Goal: Communication & Community: Participate in discussion

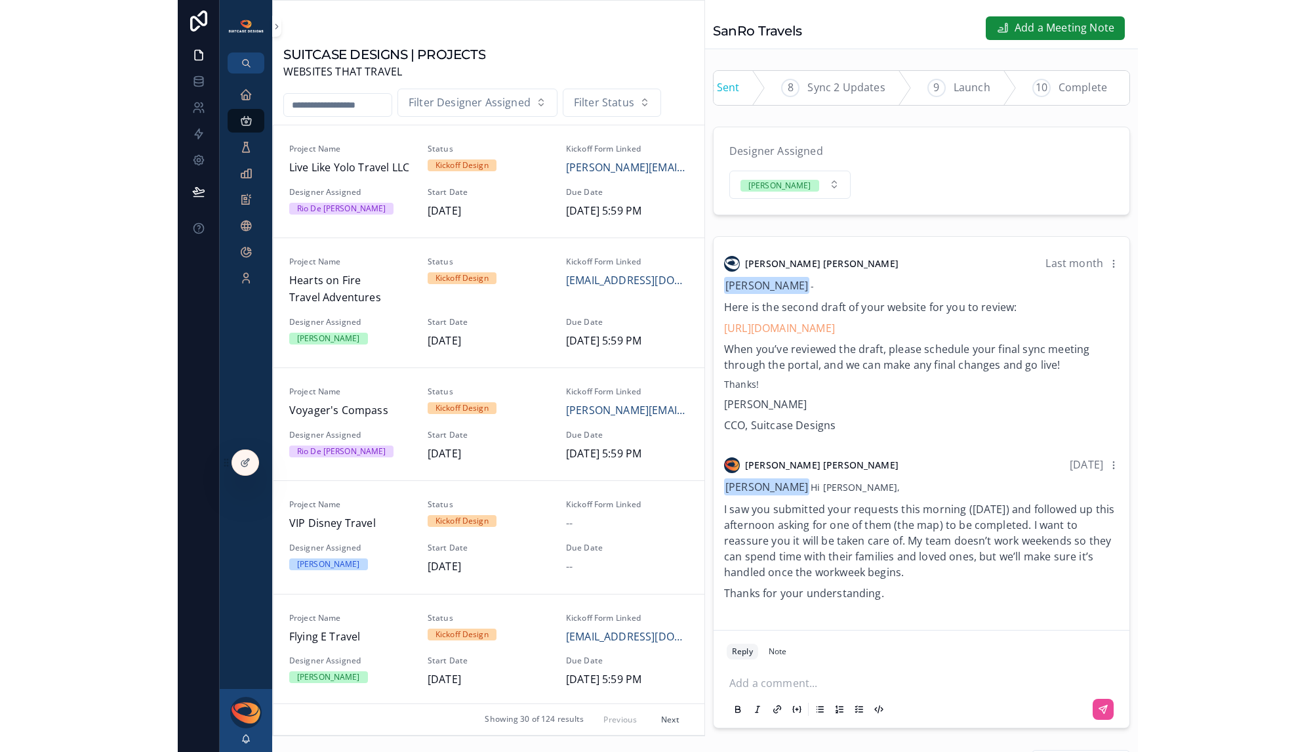
scroll to position [0, 192]
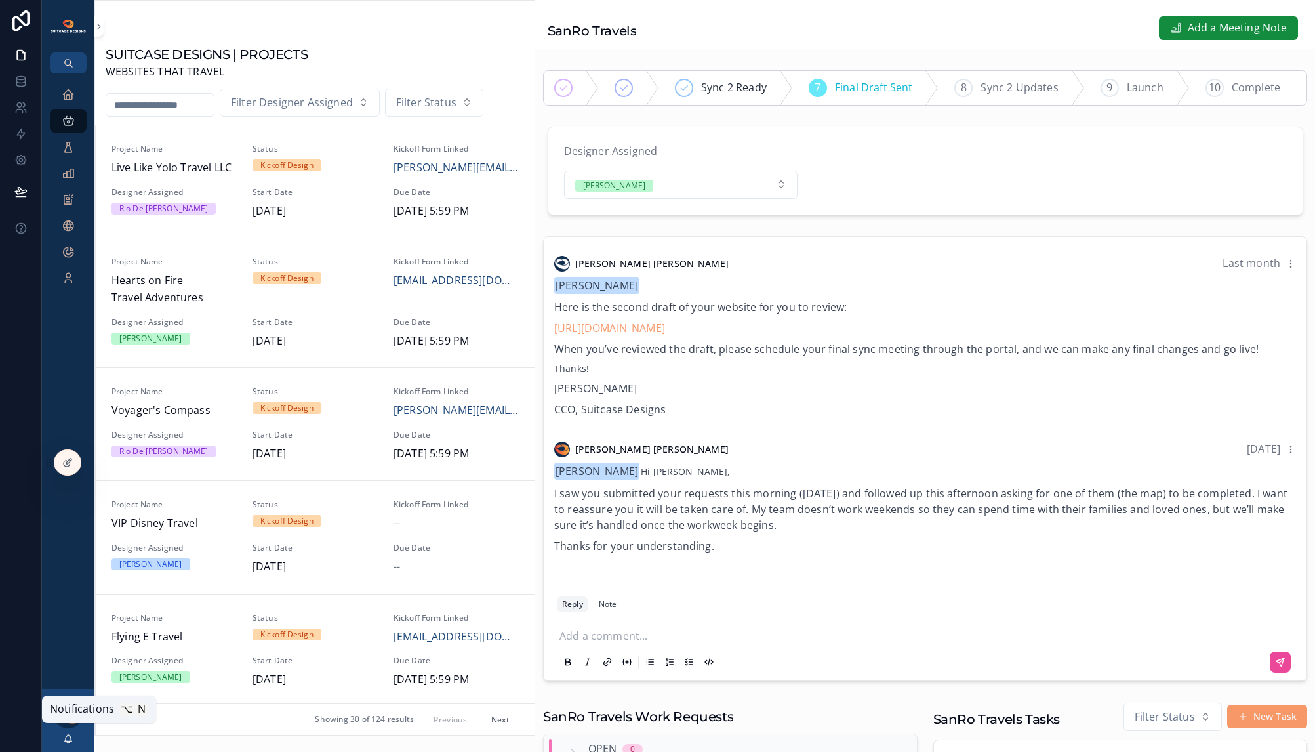
click at [64, 738] on icon "scrollable content" at bounding box center [68, 738] width 10 height 10
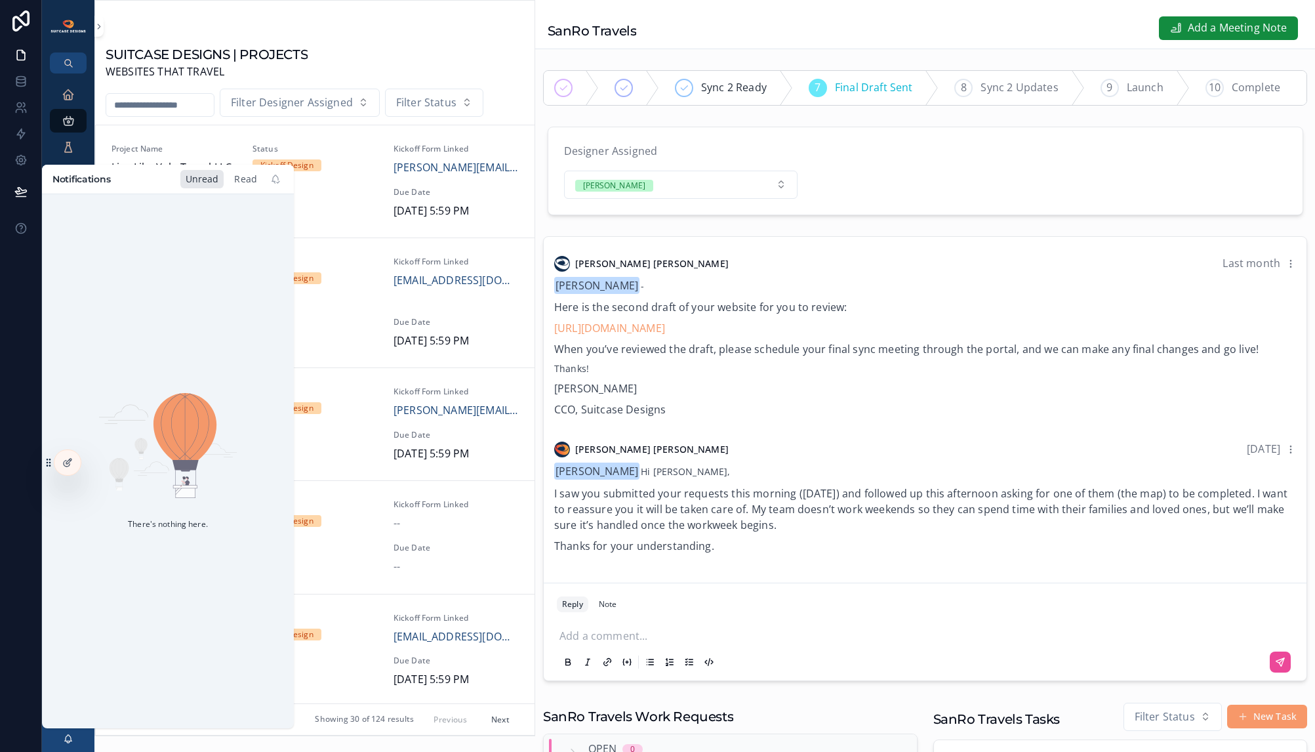
click at [247, 183] on div "Read" at bounding box center [245, 179] width 33 height 18
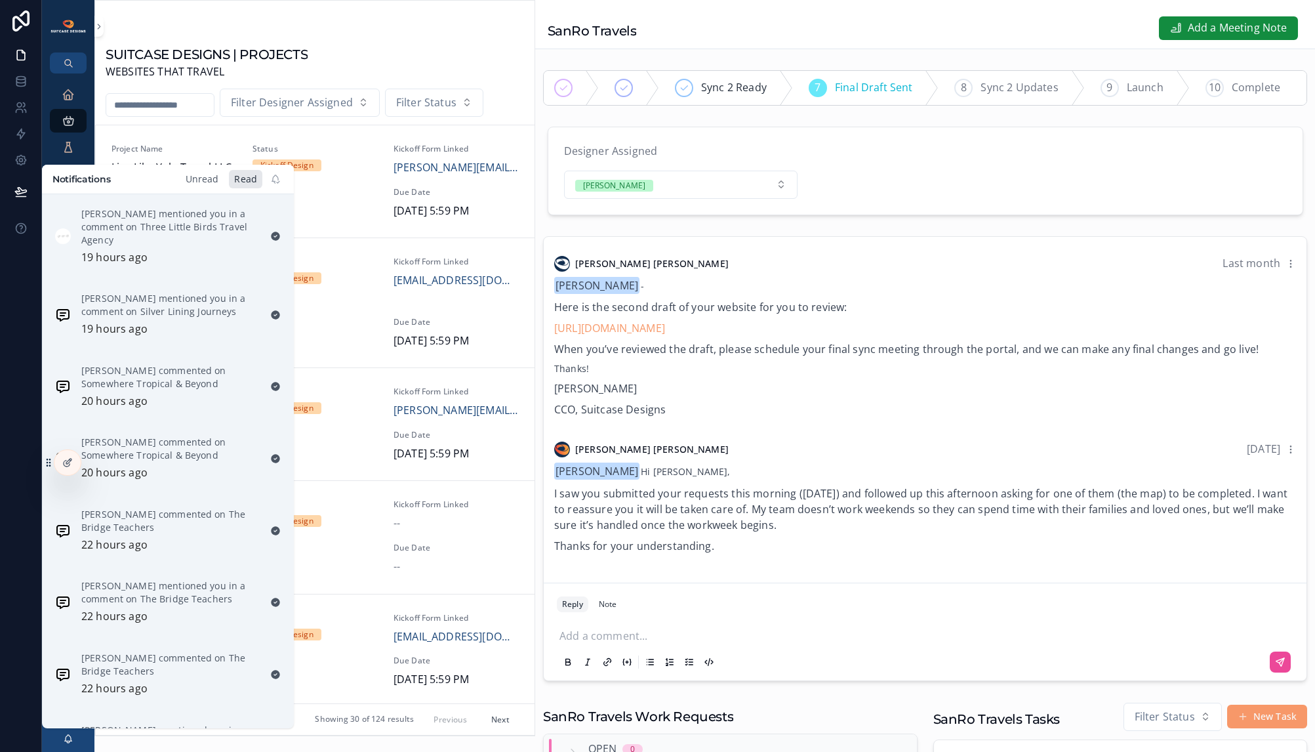
click at [202, 182] on div "Unread" at bounding box center [202, 179] width 44 height 18
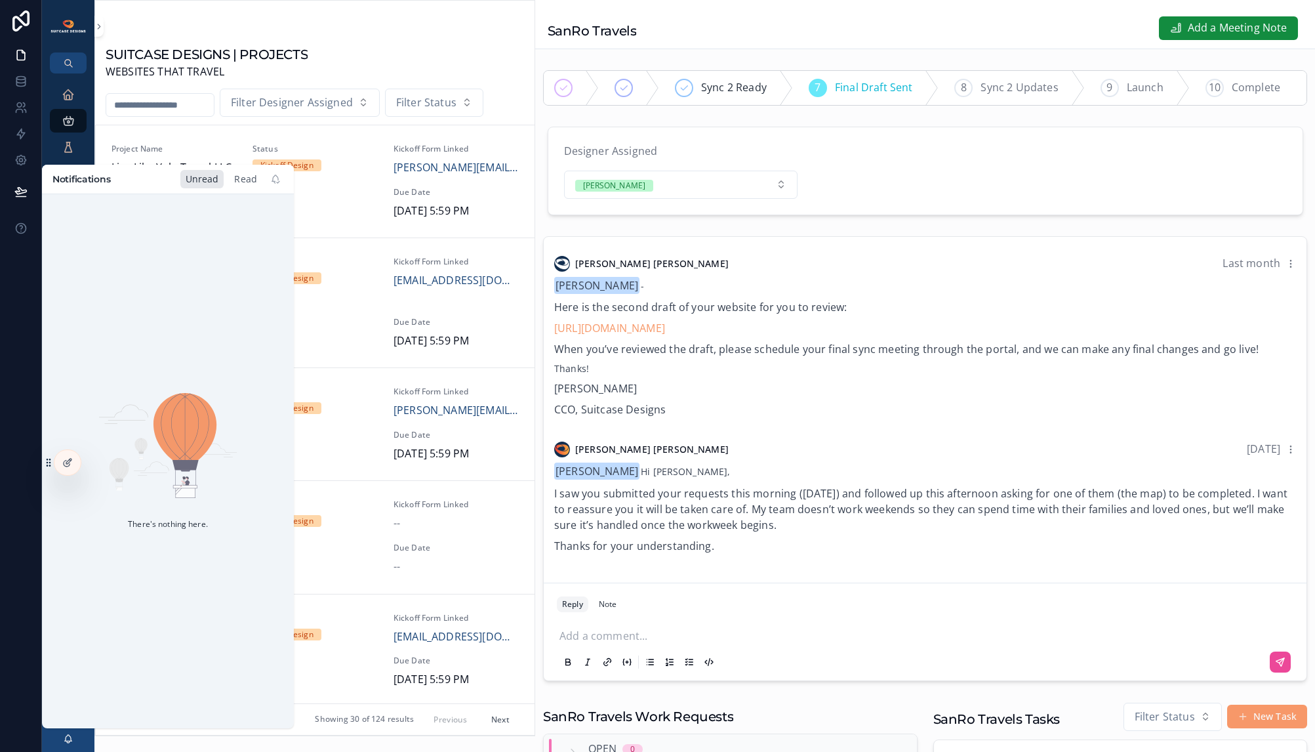
click at [247, 176] on div "Read" at bounding box center [245, 179] width 33 height 18
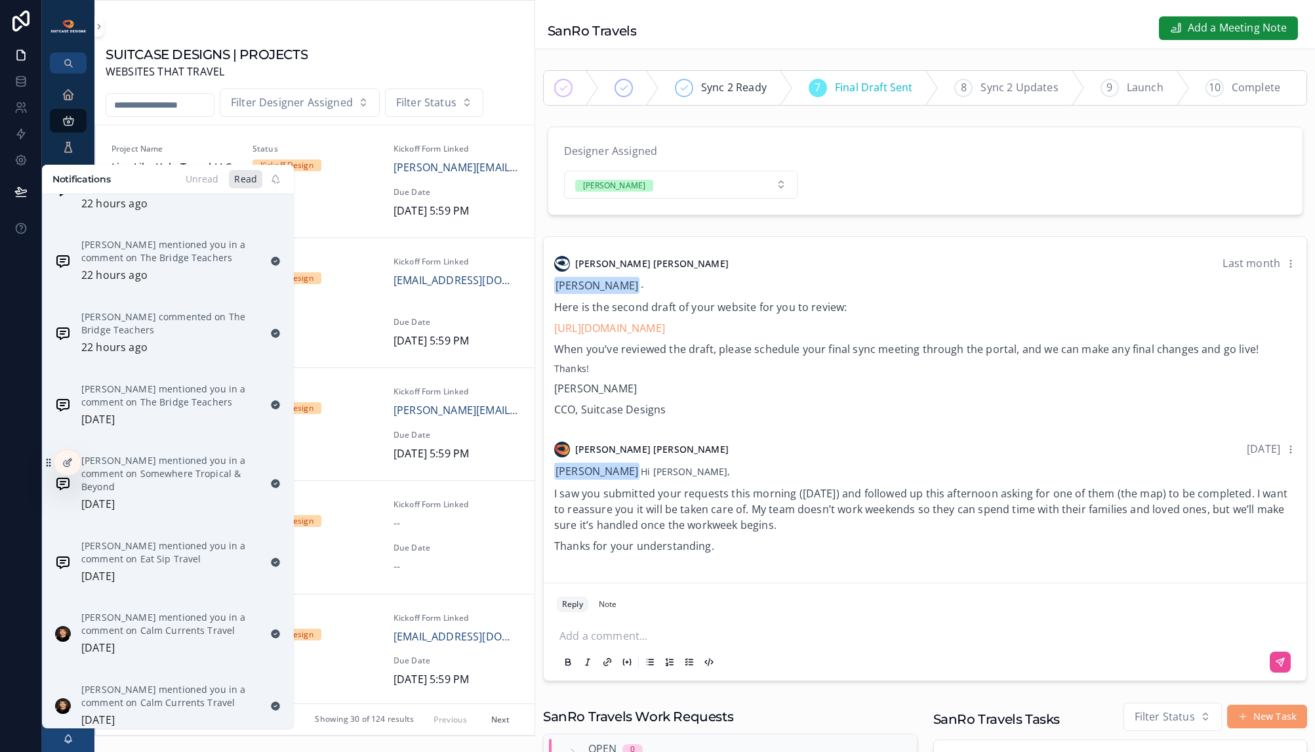
scroll to position [0, 0]
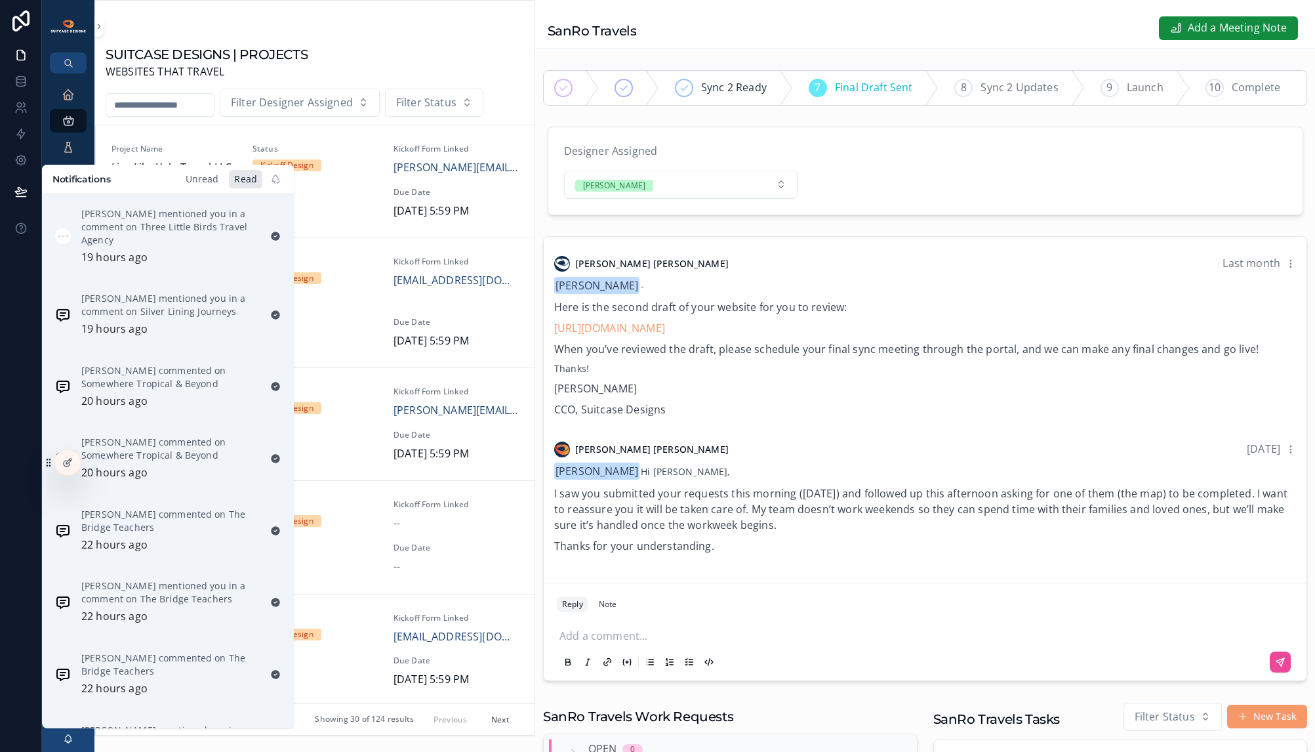
click at [207, 183] on div "Unread" at bounding box center [202, 179] width 44 height 18
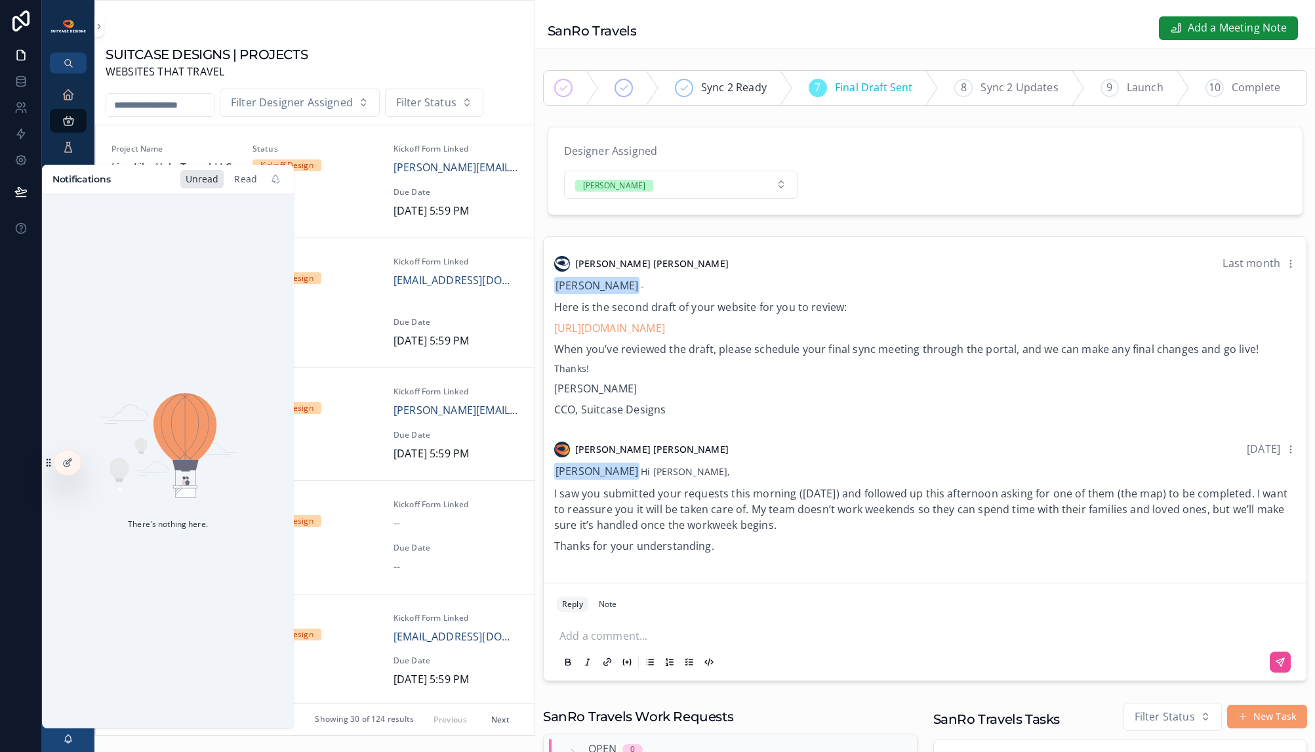
click at [240, 183] on div "Read" at bounding box center [245, 179] width 33 height 18
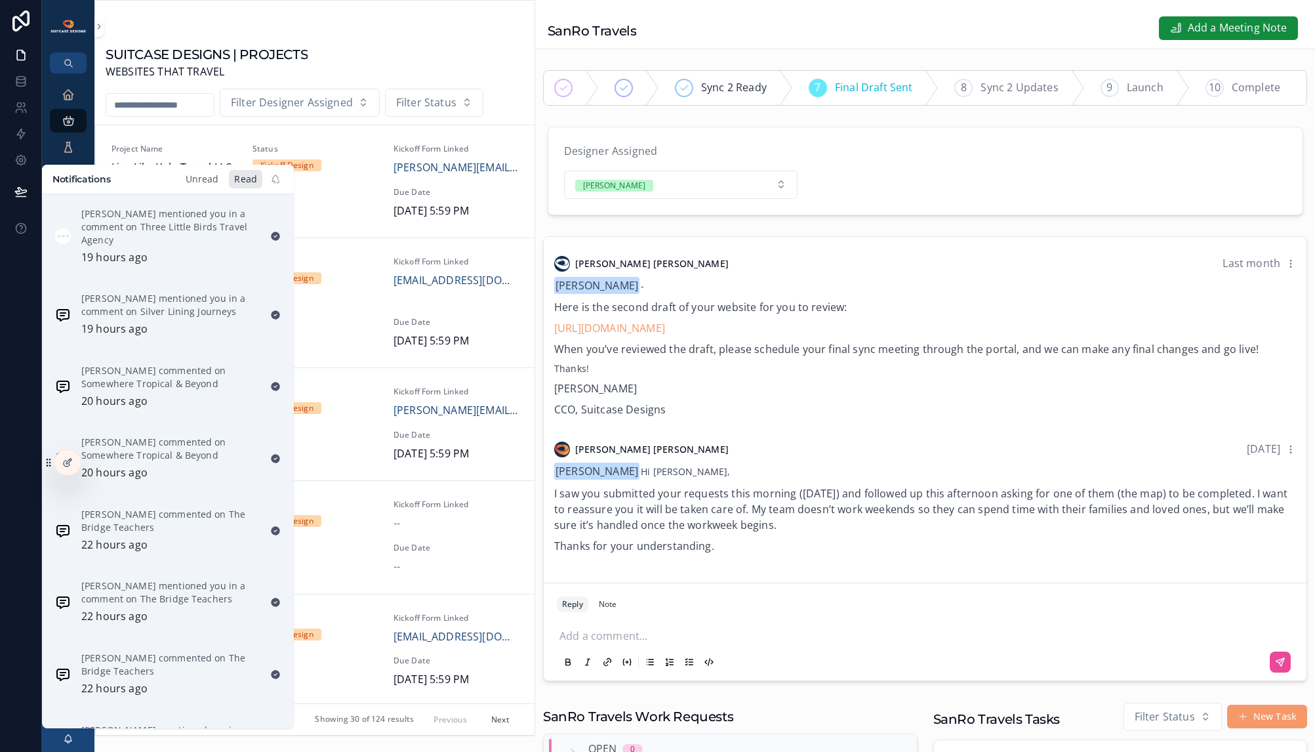
click at [194, 182] on div "Unread" at bounding box center [202, 179] width 44 height 18
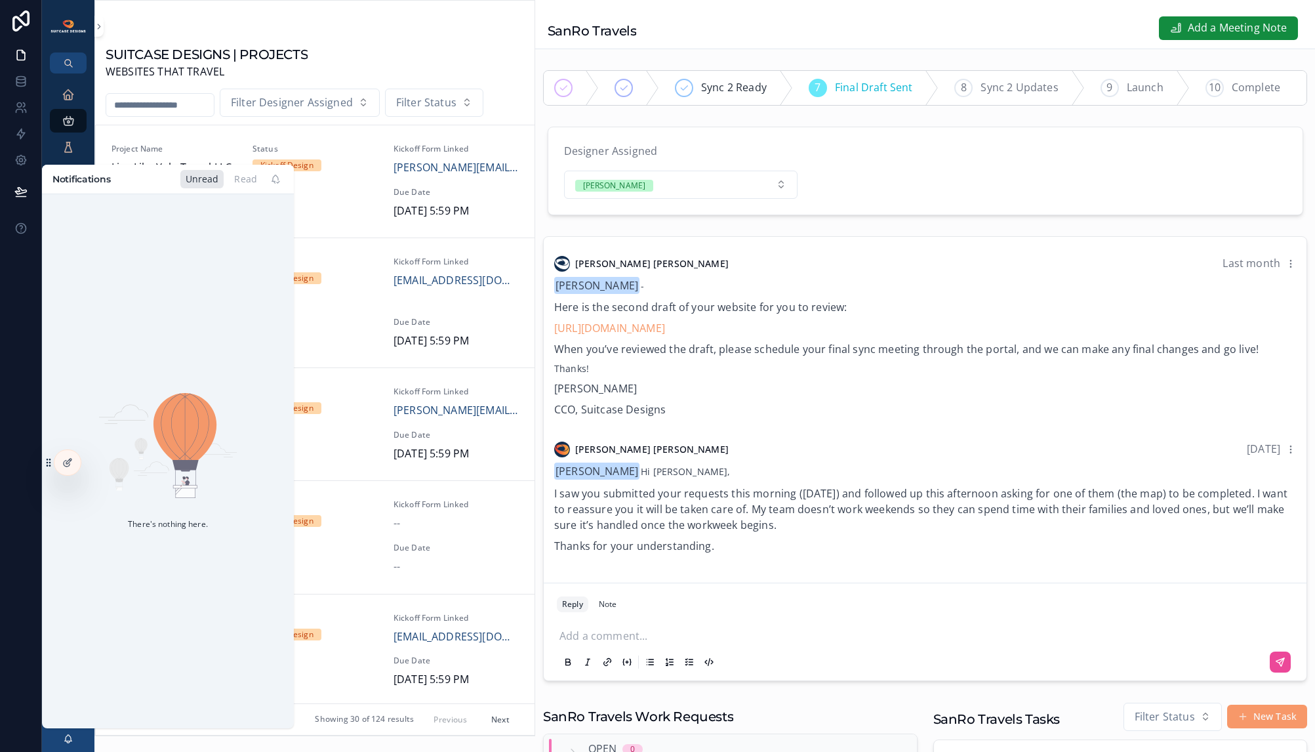
click at [828, 417] on p "CCO, Suitcase Designs" at bounding box center [925, 409] width 742 height 16
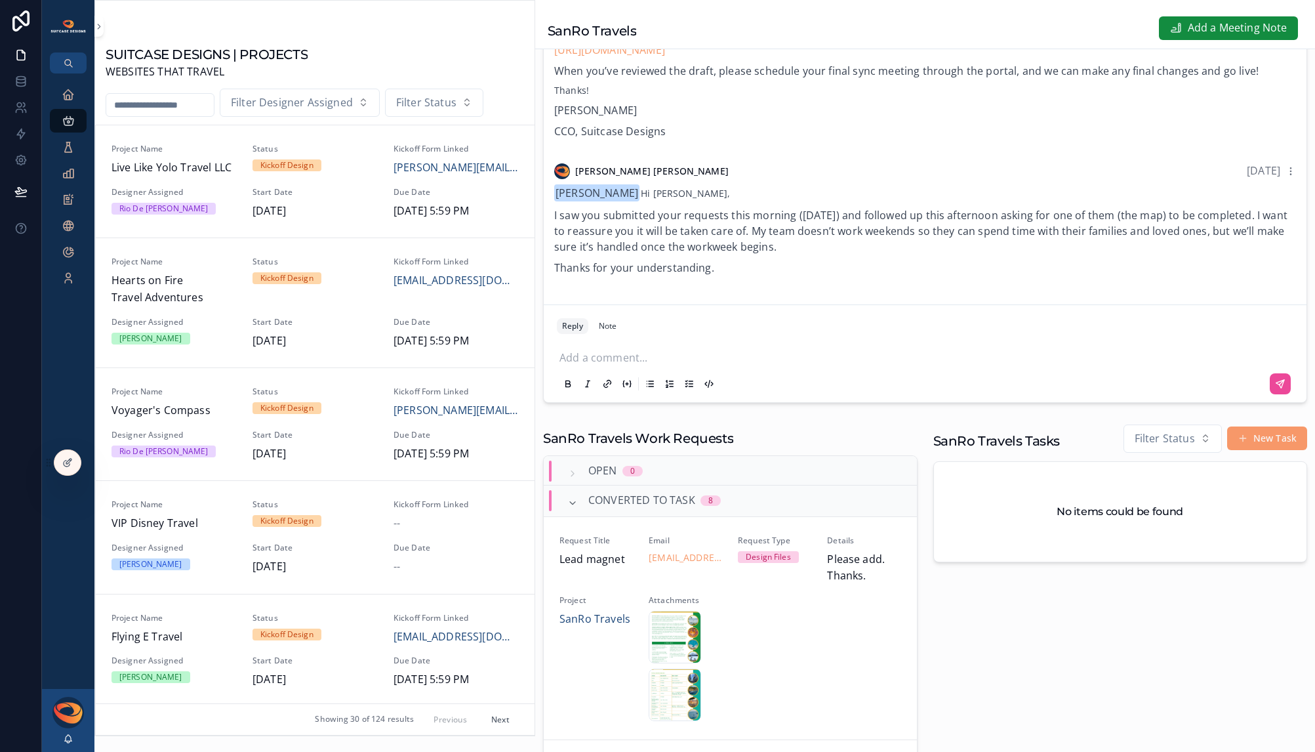
scroll to position [277, 0]
click at [633, 360] on p "scrollable content" at bounding box center [927, 356] width 736 height 13
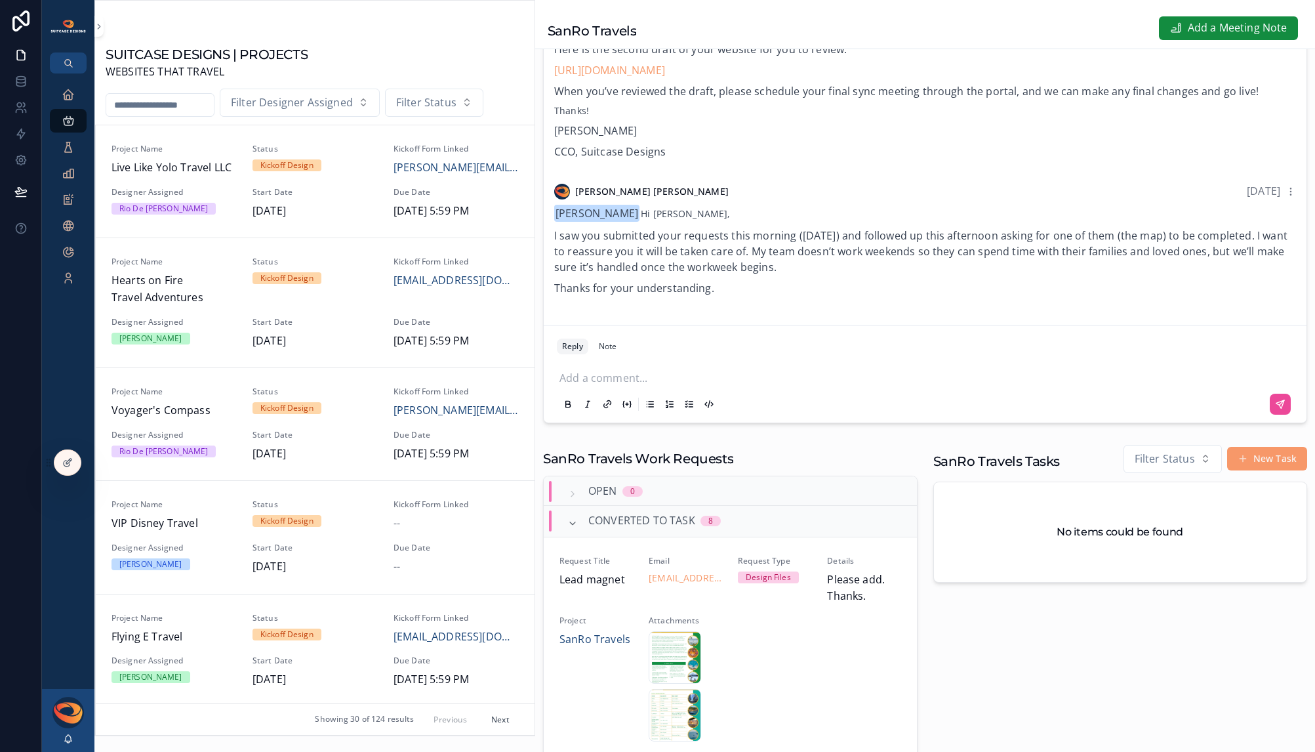
scroll to position [255, 0]
click at [159, 106] on input "scrollable content" at bounding box center [160, 105] width 108 height 18
click at [70, 743] on icon "scrollable content" at bounding box center [68, 738] width 10 height 10
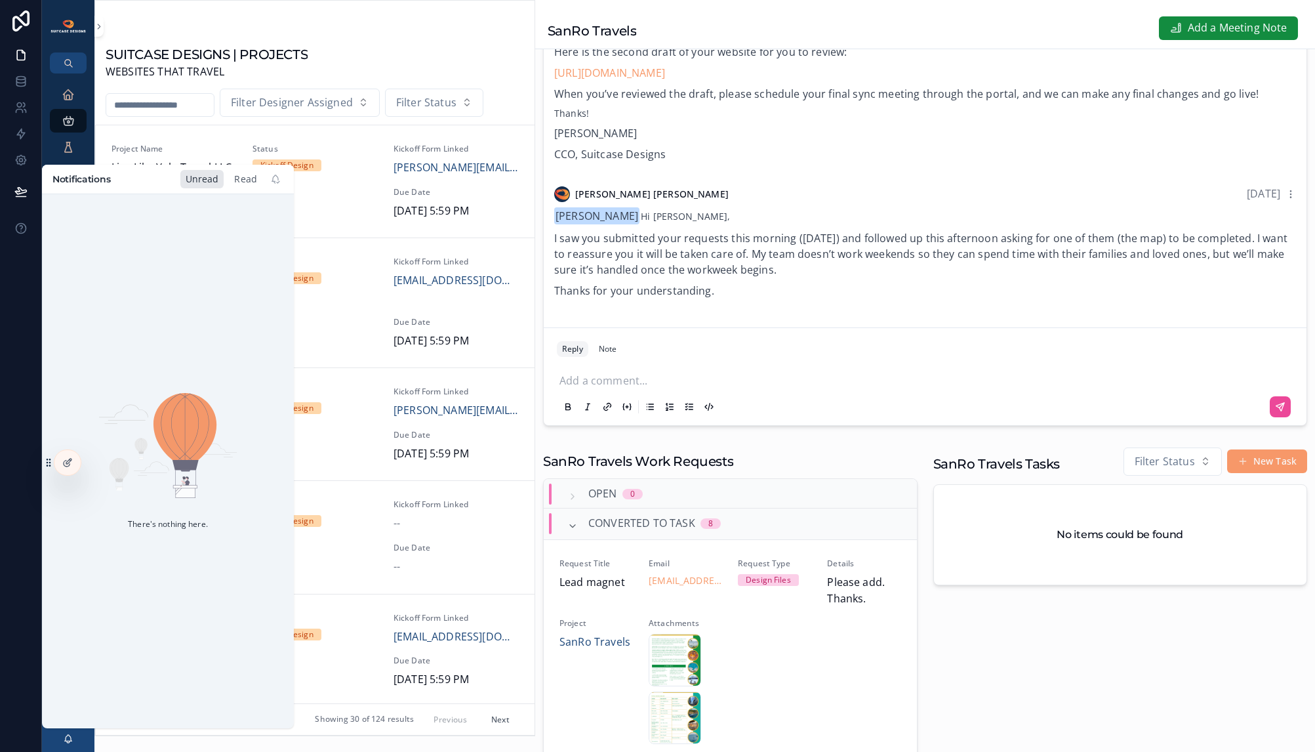
click at [247, 184] on div "Read" at bounding box center [245, 179] width 33 height 18
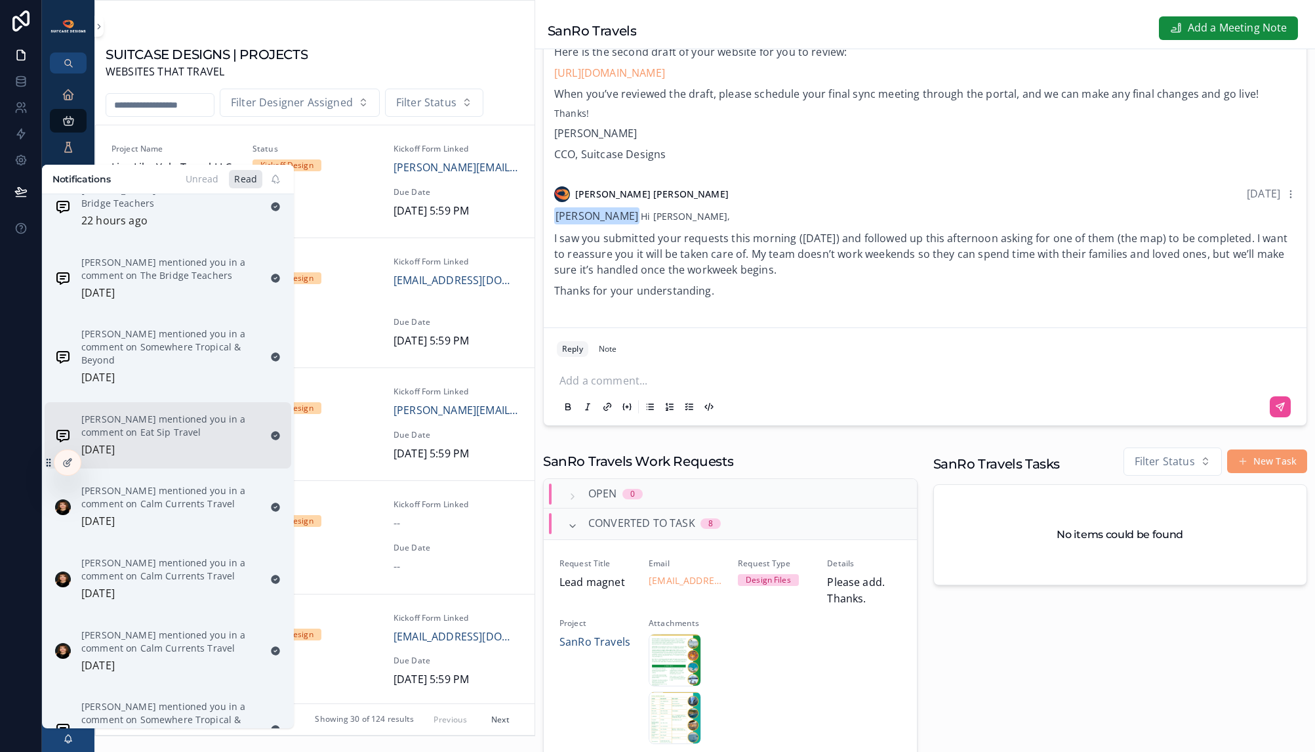
scroll to position [468, 0]
click at [193, 439] on div "ELIZABETH JEAN WEINGART mentioned you in a comment on Eat Sip Travel 2 days ago" at bounding box center [170, 435] width 178 height 46
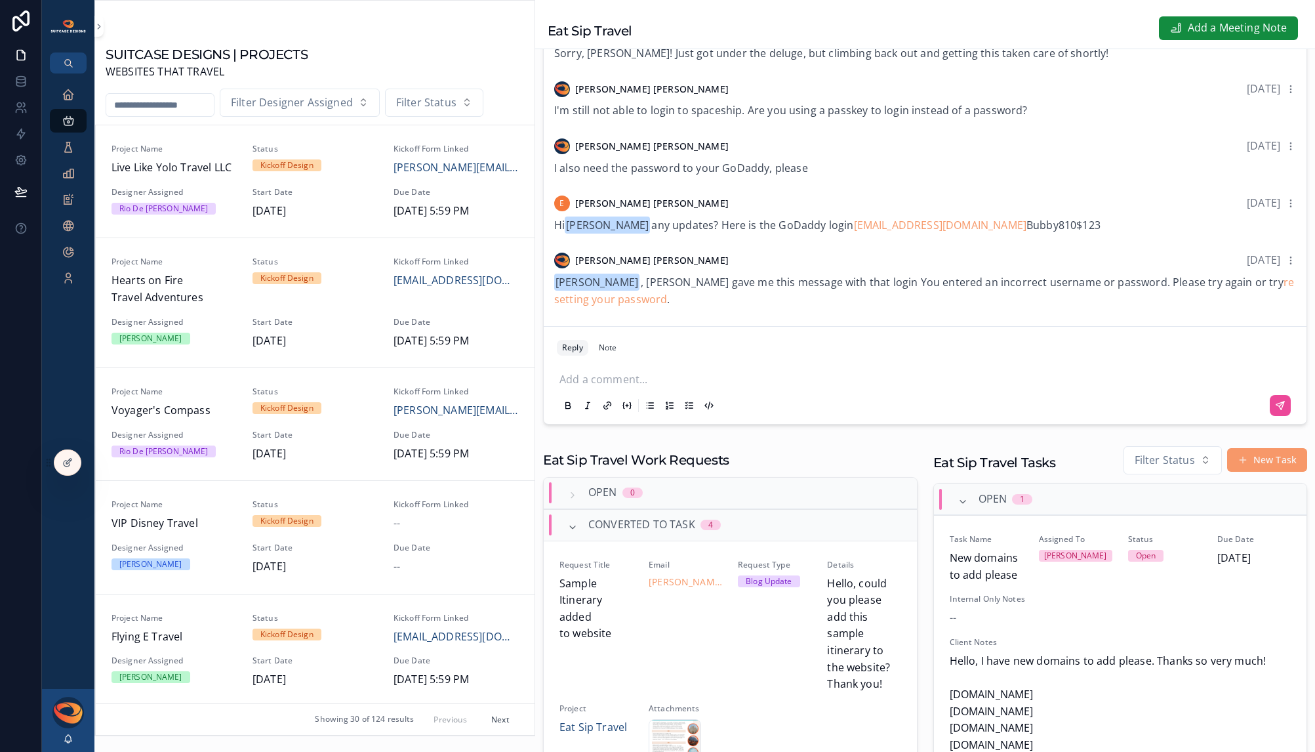
scroll to position [376, 0]
click at [637, 378] on p "scrollable content" at bounding box center [927, 377] width 736 height 13
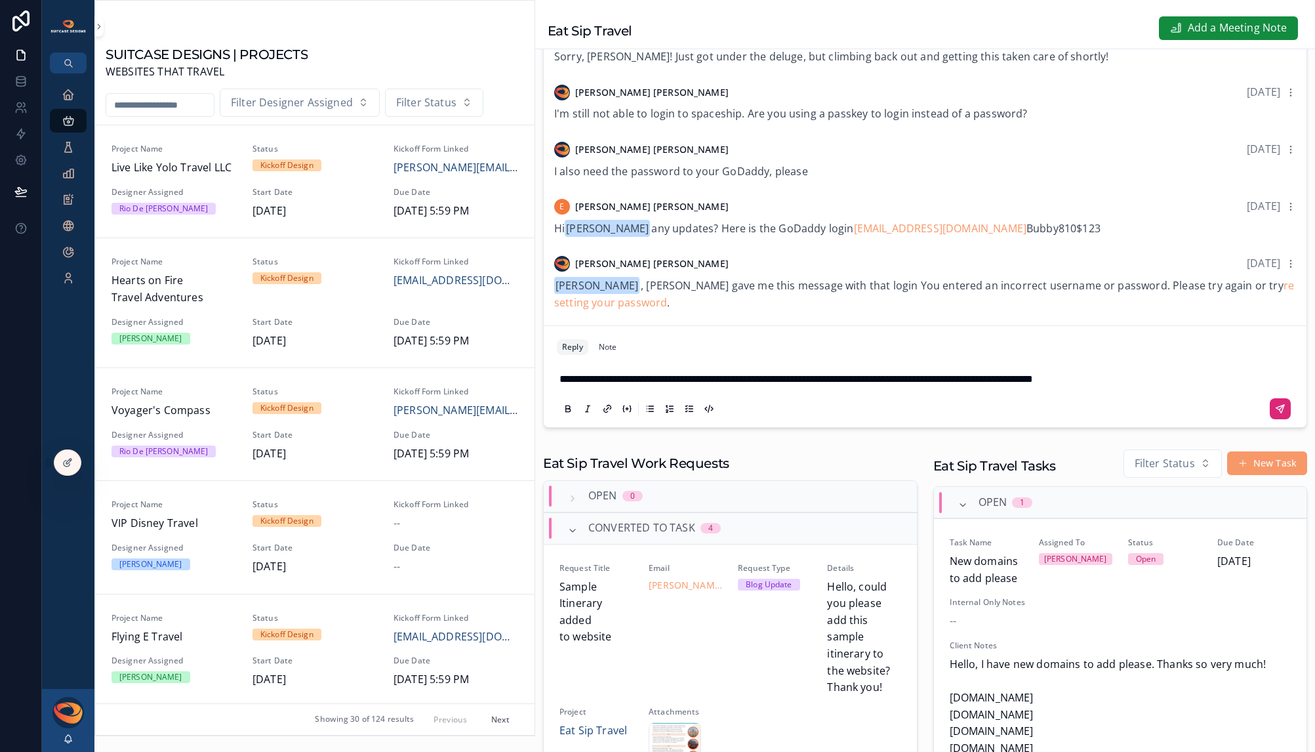
click at [959, 408] on icon "scrollable content" at bounding box center [1280, 408] width 10 height 10
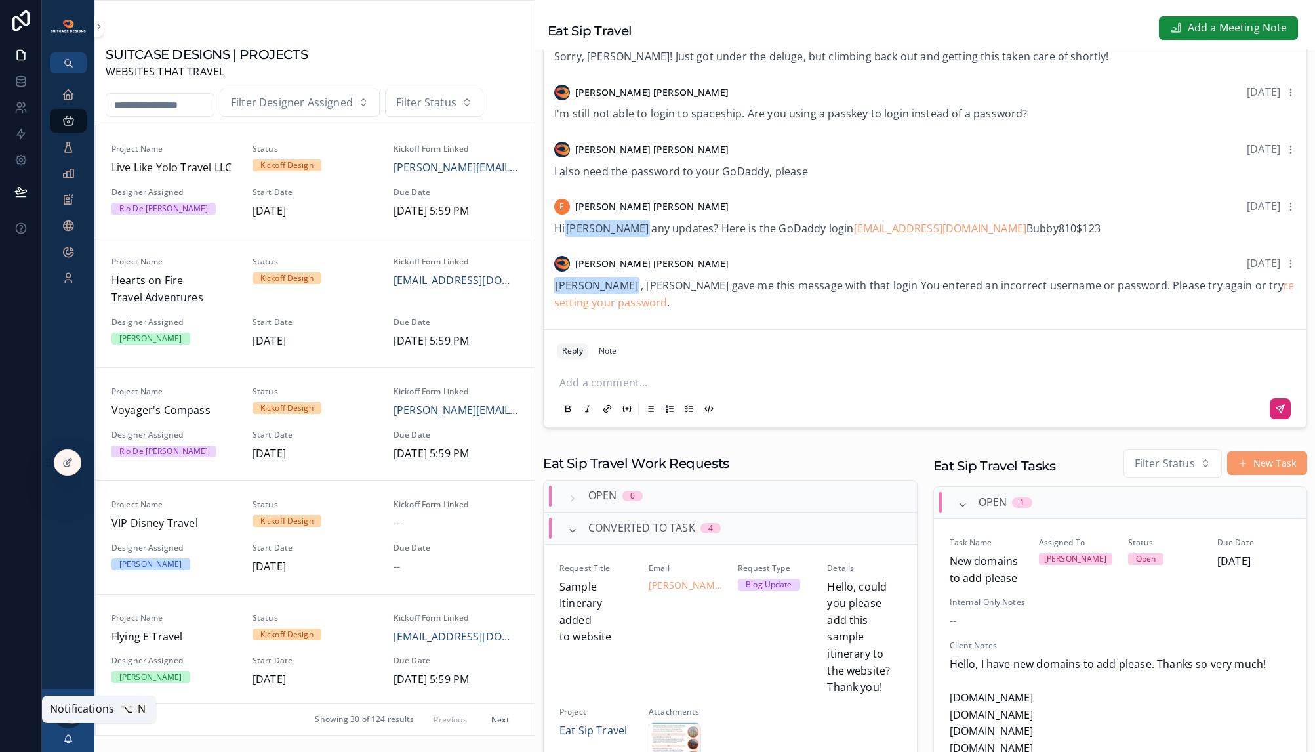
click at [67, 735] on icon "scrollable content" at bounding box center [68, 737] width 7 height 6
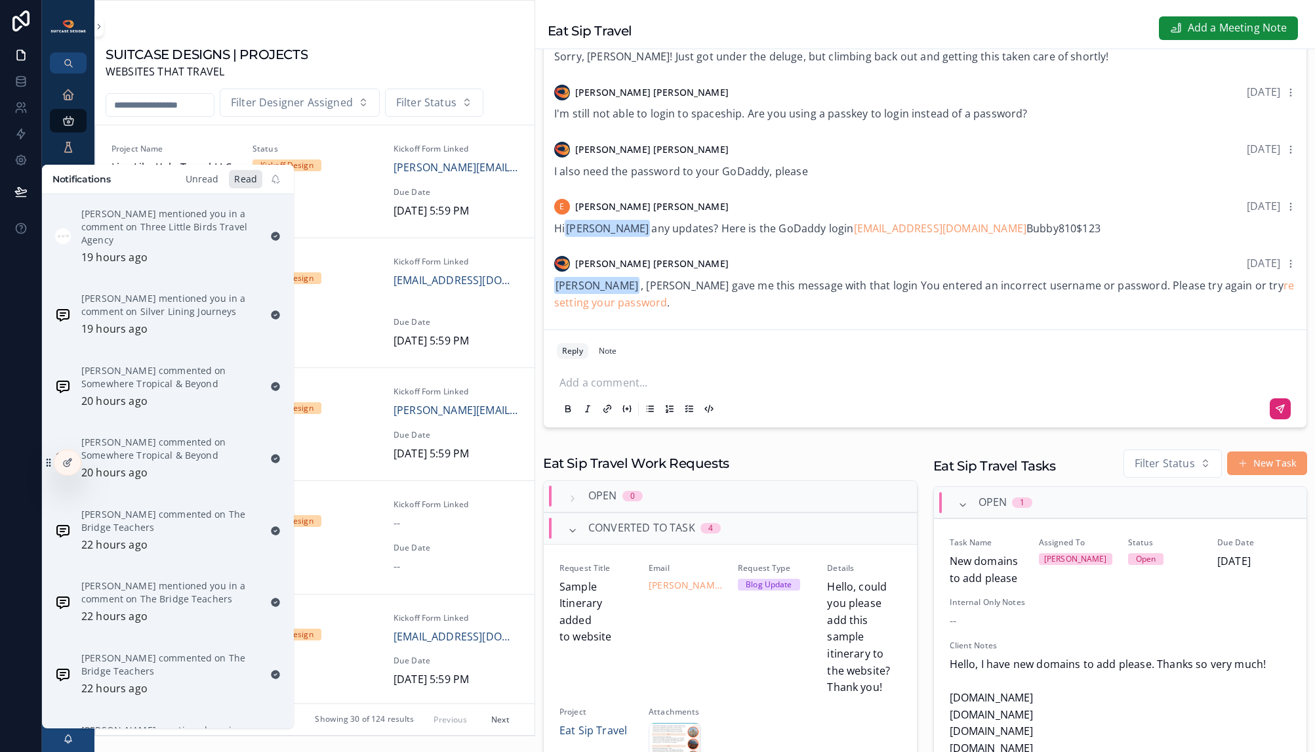
click at [199, 185] on div "Unread" at bounding box center [202, 179] width 44 height 18
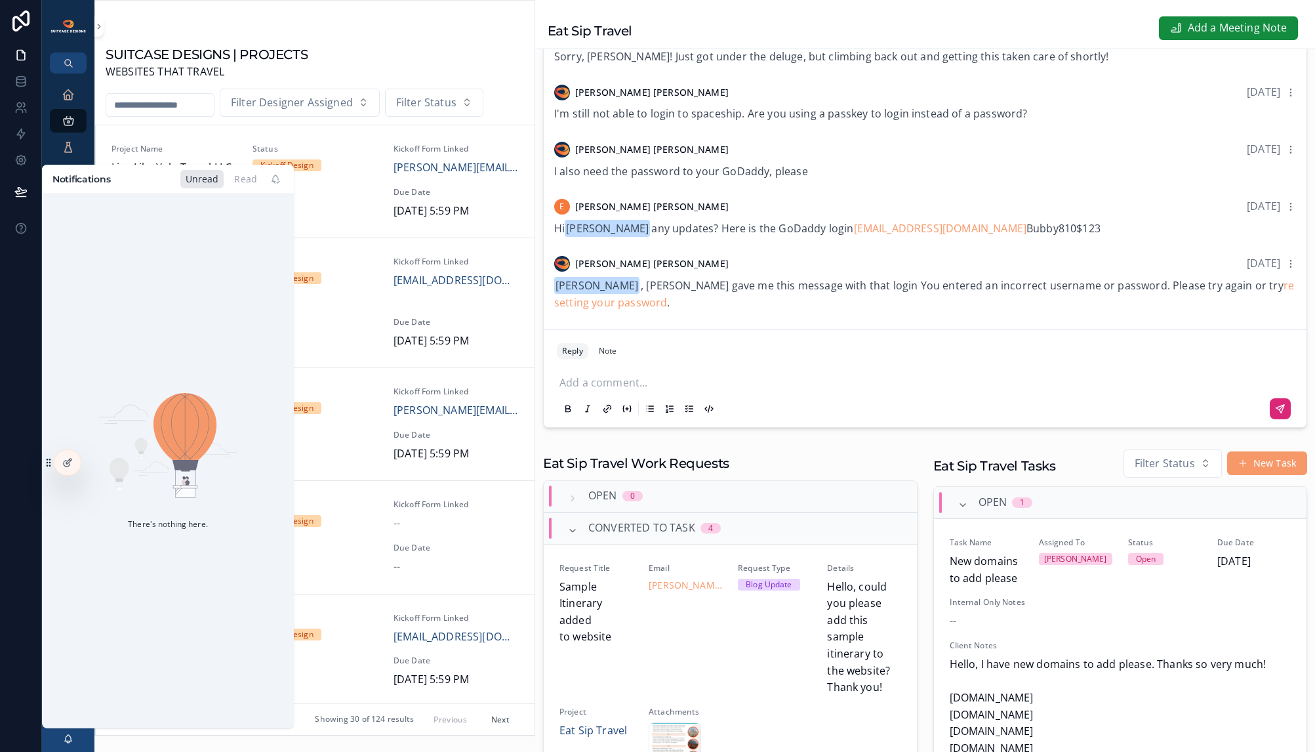
click at [18, 681] on div at bounding box center [21, 376] width 42 height 752
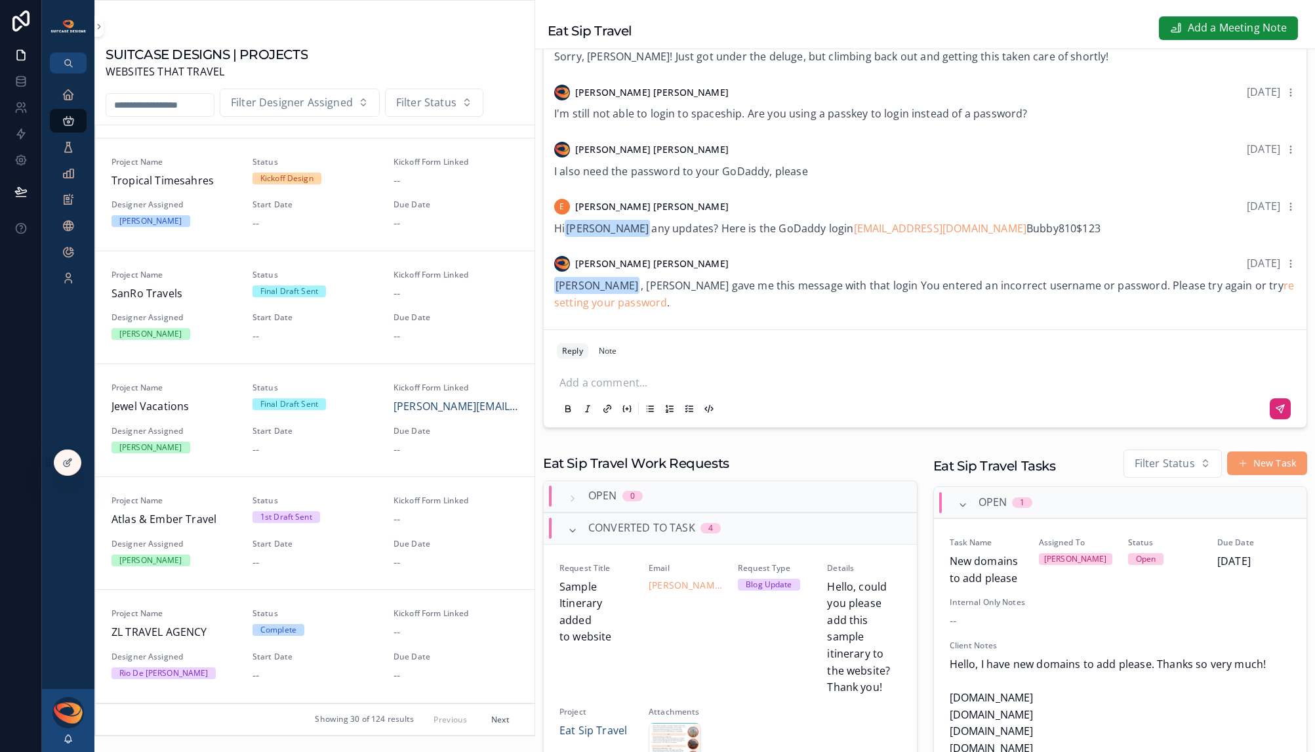
scroll to position [784, 0]
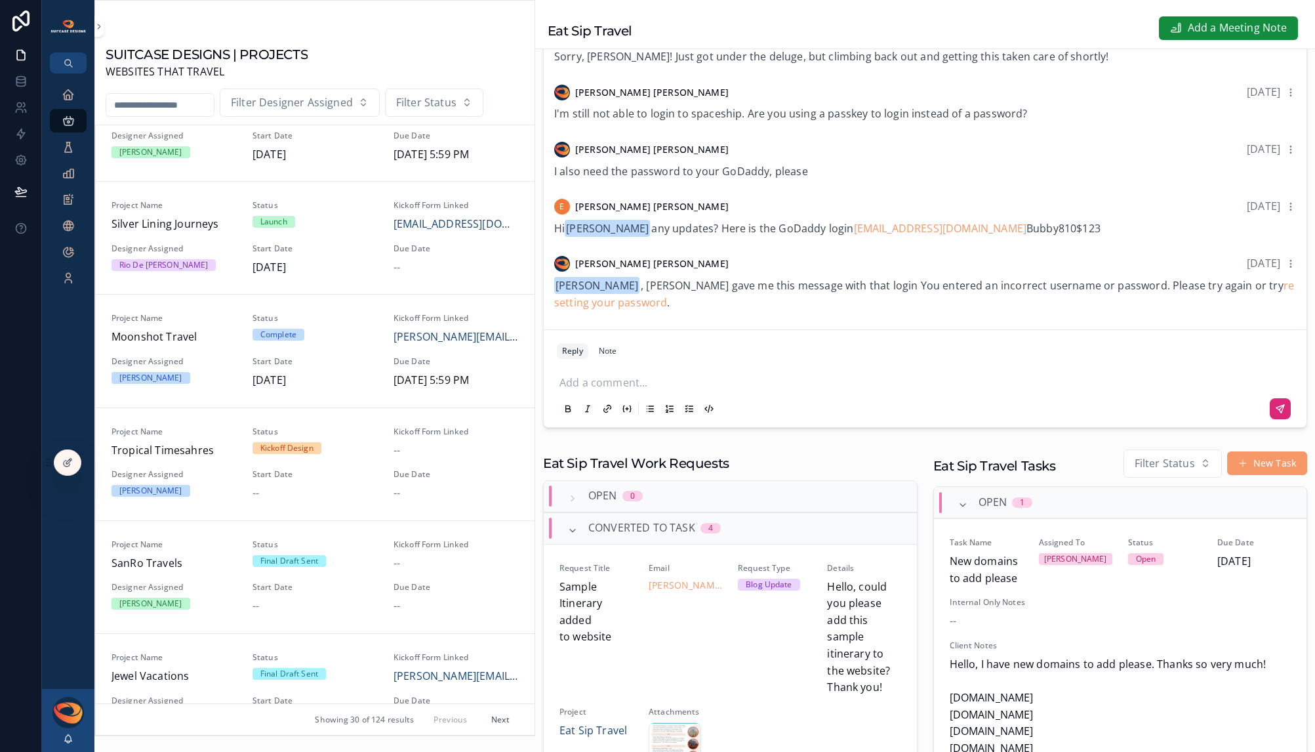
click at [157, 104] on input "scrollable content" at bounding box center [160, 105] width 108 height 18
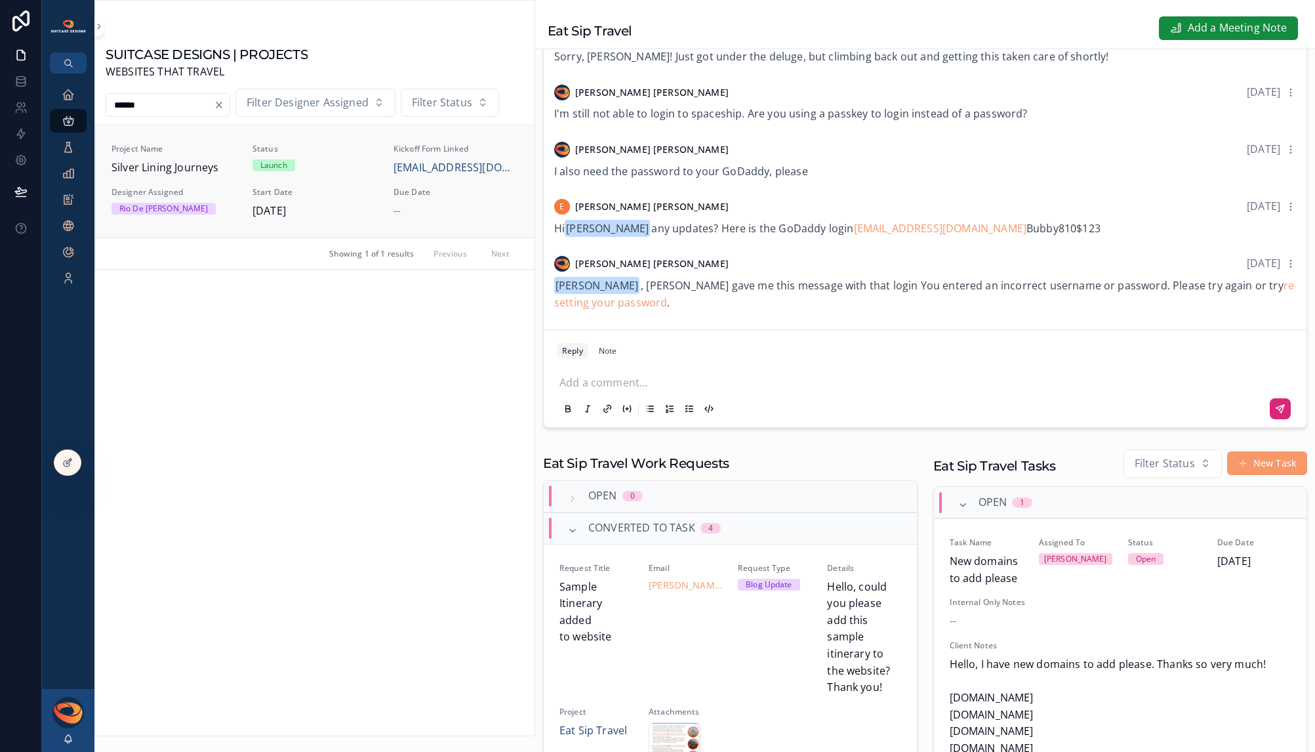
type input "******"
click at [203, 172] on span "Silver Lining Journeys" at bounding box center [173, 167] width 125 height 17
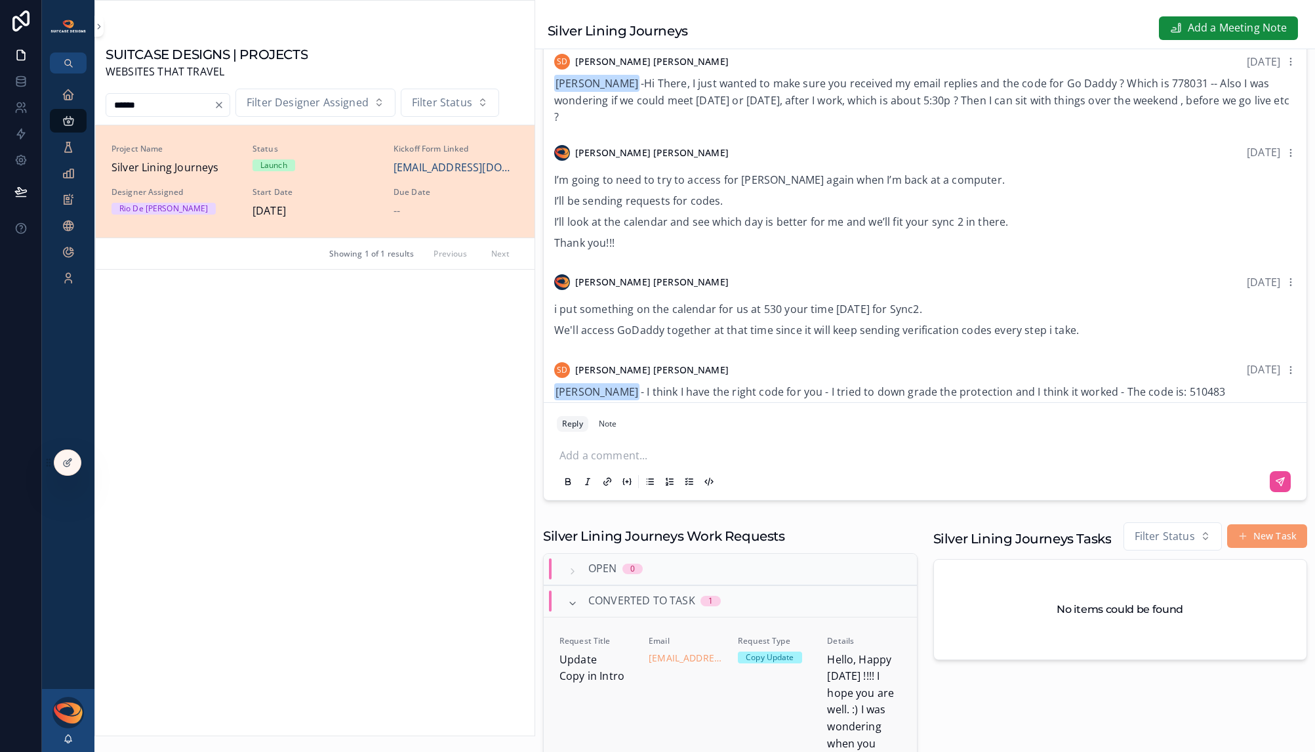
scroll to position [435, 0]
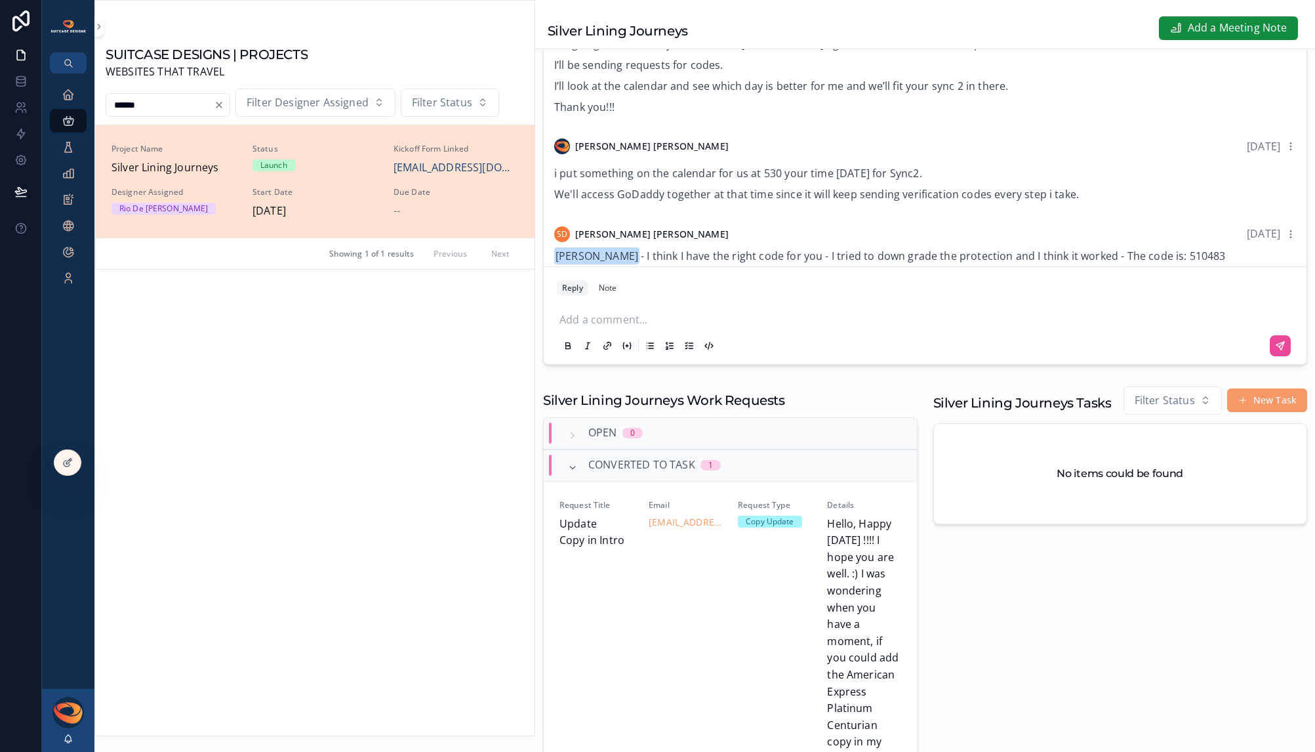
click at [665, 322] on p "scrollable content" at bounding box center [927, 317] width 736 height 13
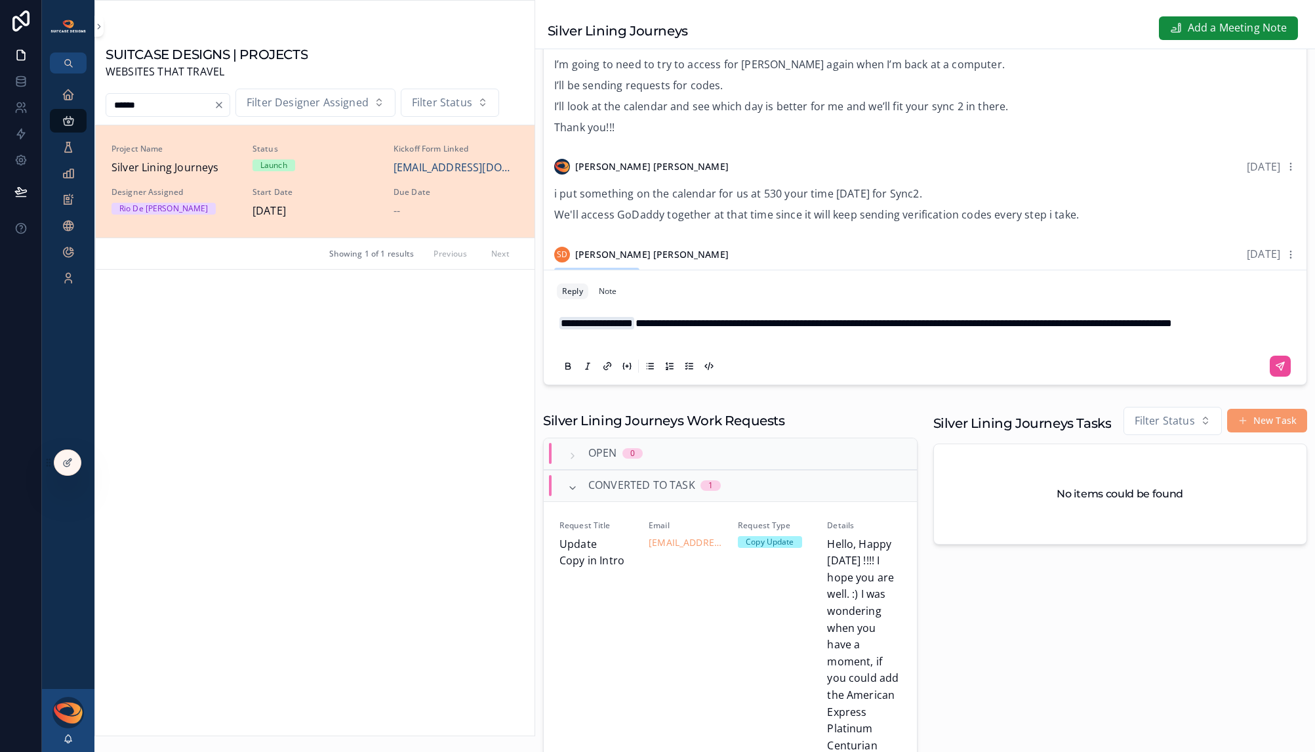
scroll to position [402, 0]
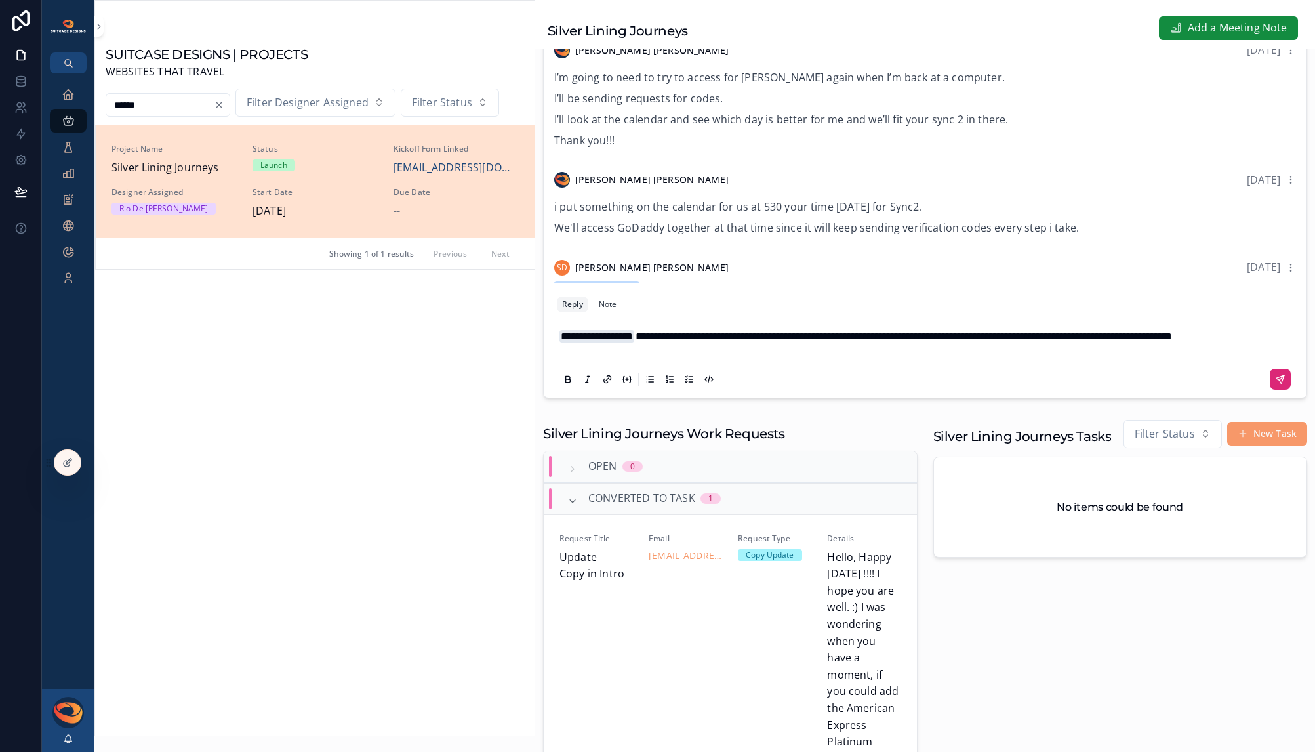
click at [959, 384] on icon "scrollable content" at bounding box center [1280, 379] width 10 height 10
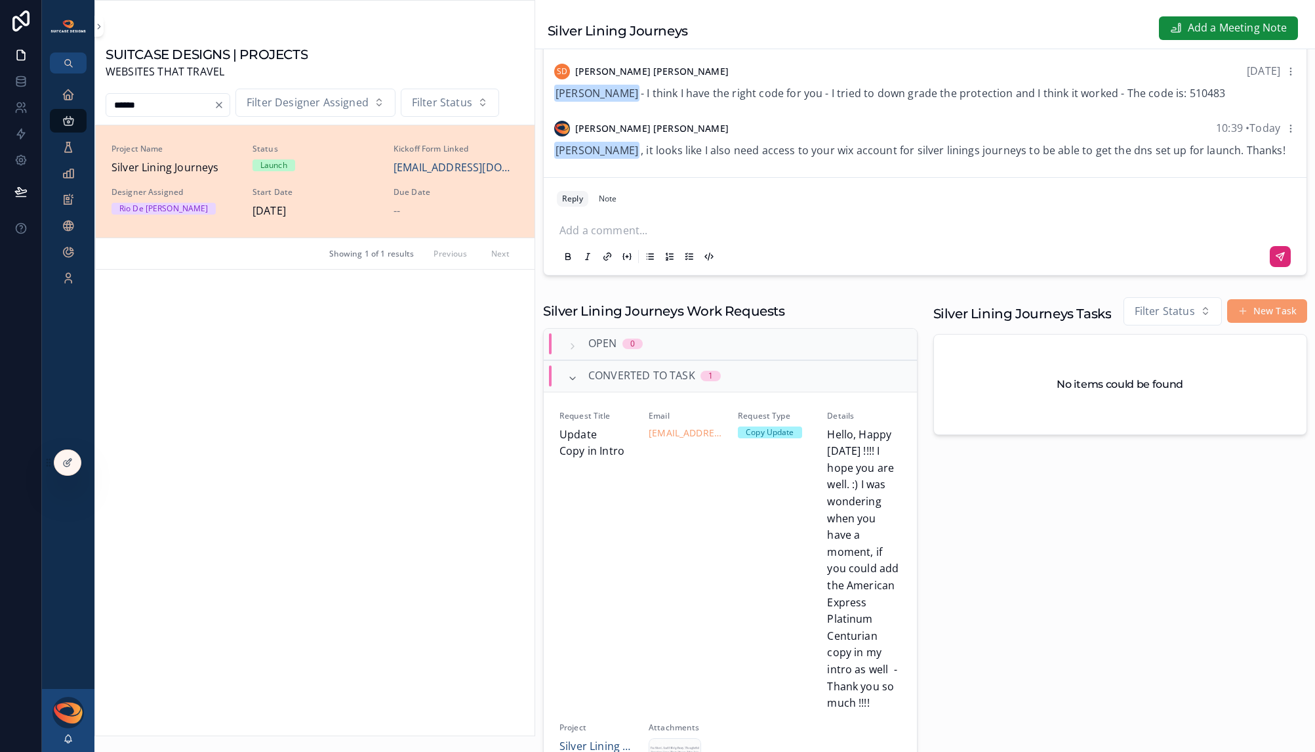
scroll to position [523, 0]
click at [567, 386] on icon "scrollable content" at bounding box center [572, 380] width 10 height 10
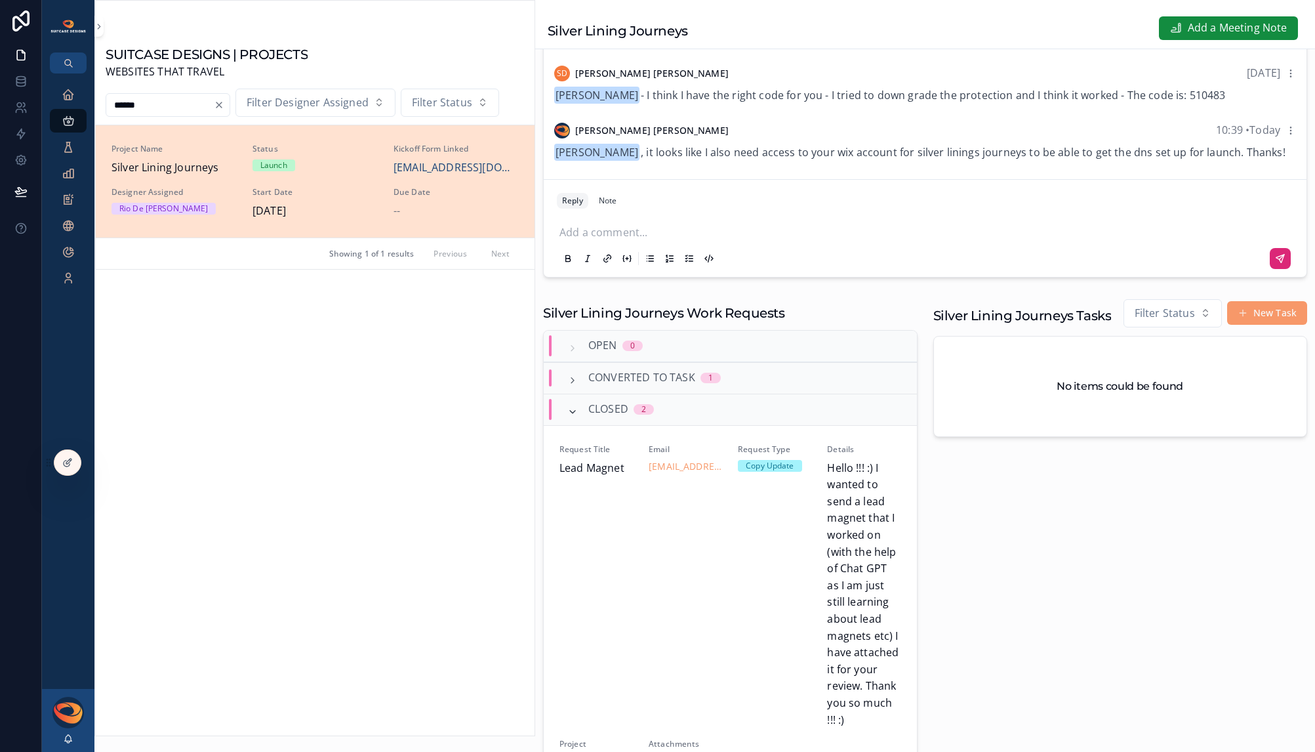
click at [576, 414] on span "scrollable content" at bounding box center [572, 409] width 10 height 10
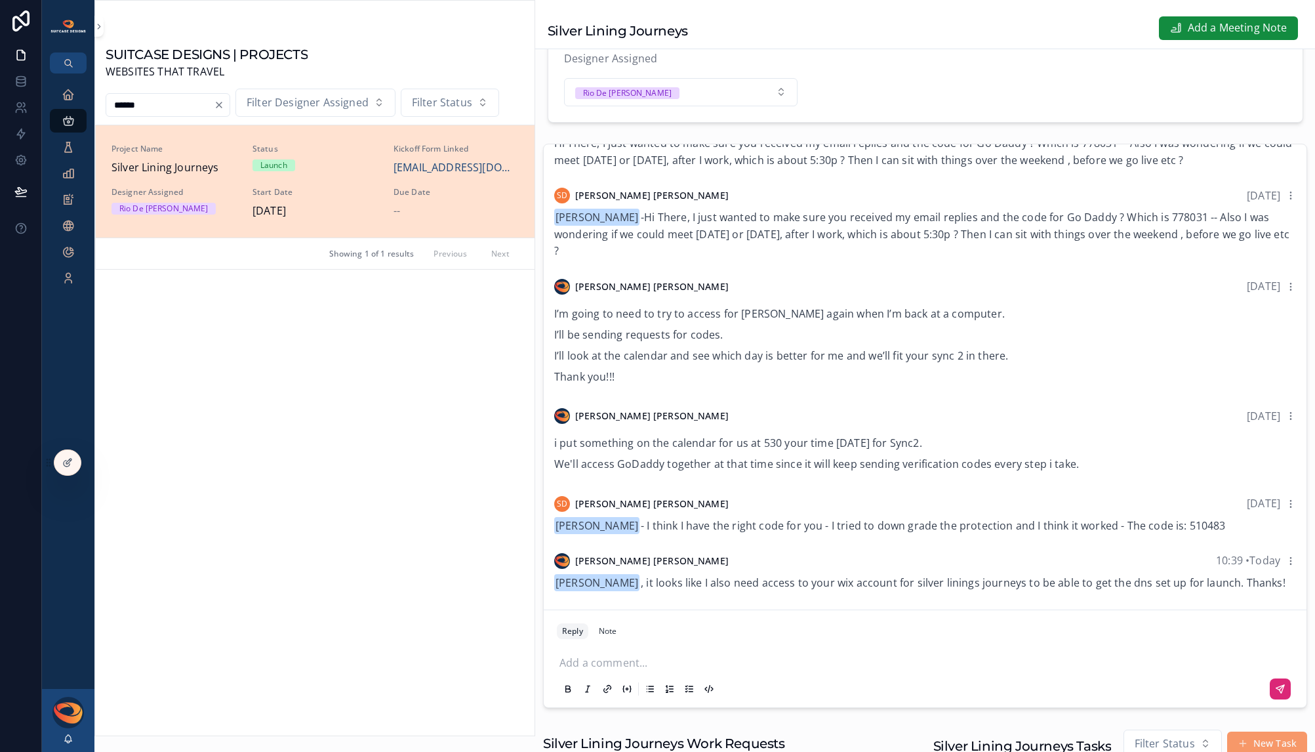
scroll to position [0, 0]
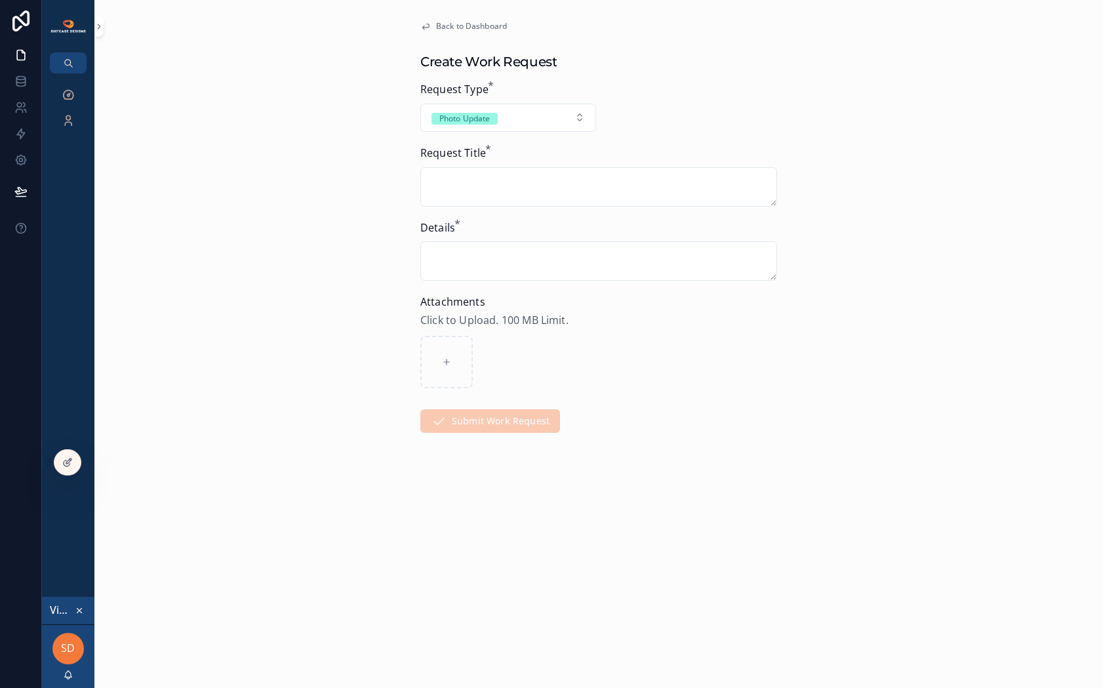
click at [77, 609] on icon "scrollable content" at bounding box center [79, 610] width 9 height 9
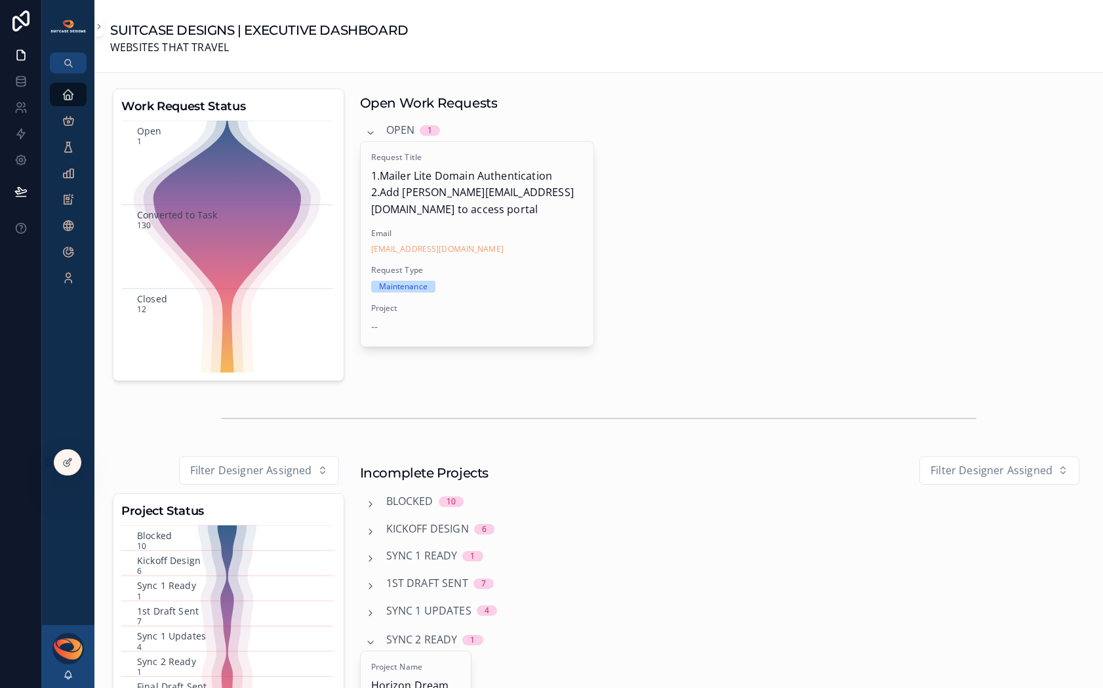
click at [70, 680] on div "[PERSON_NAME]" at bounding box center [68, 656] width 52 height 63
click at [69, 679] on icon "scrollable content" at bounding box center [68, 675] width 10 height 10
drag, startPoint x: 713, startPoint y: 289, endPoint x: 706, endPoint y: 283, distance: 9.7
click at [713, 289] on div "Request Title 1.Mailer Lite Domain Authentication 2.Add [PERSON_NAME][EMAIL_ADD…" at bounding box center [722, 244] width 725 height 206
